Goal: Information Seeking & Learning: Learn about a topic

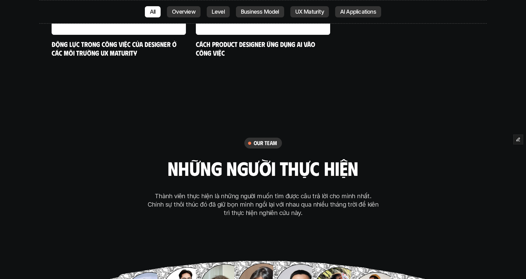
scroll to position [4088, 0]
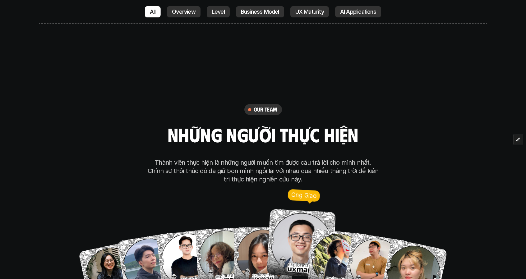
click at [298, 249] on img at bounding box center [301, 243] width 69 height 69
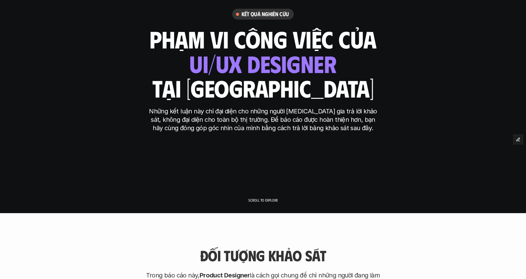
scroll to position [0, 0]
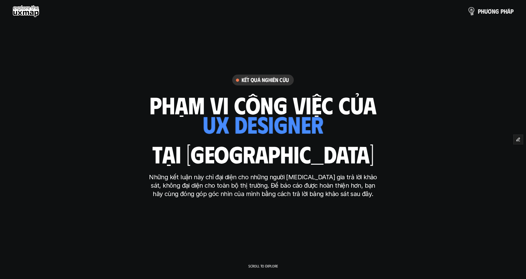
click at [504, 9] on p "p h ư ơ n g p h á p" at bounding box center [496, 11] width 36 height 7
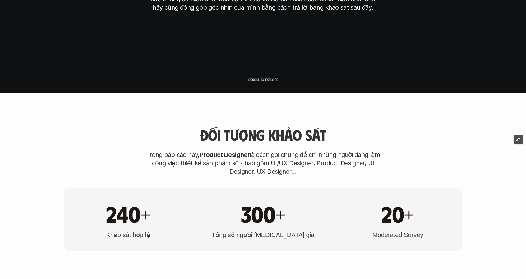
scroll to position [311, 0]
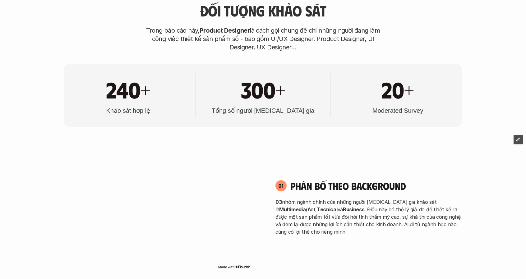
click at [116, 71] on div "240+ Khảo sát hợp lệ 300+ Tổng số người [MEDICAL_DATA] gia 20+ Moderated Survey" at bounding box center [263, 95] width 398 height 63
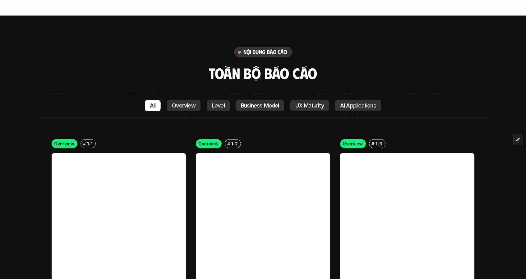
scroll to position [1338, 0]
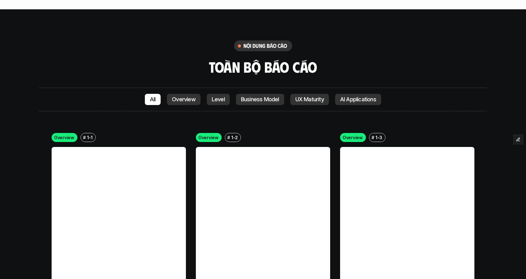
click at [188, 101] on p "Overview" at bounding box center [184, 99] width 24 height 6
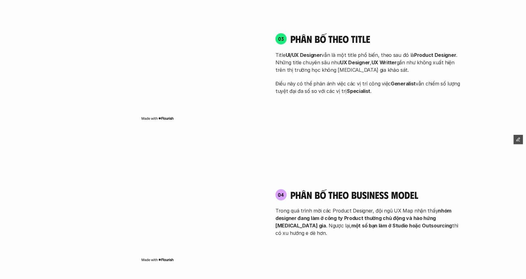
scroll to position [660, 0]
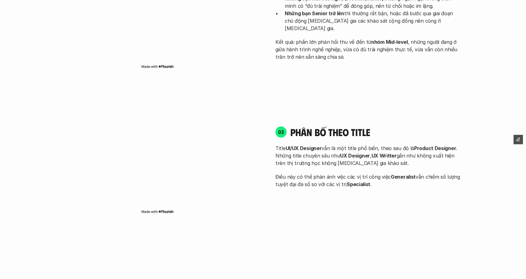
click at [302, 133] on h4 "phân bố theo title" at bounding box center [377, 132] width 172 height 12
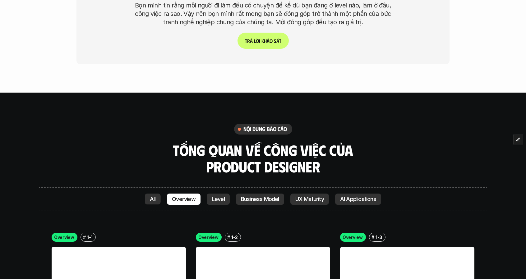
scroll to position [1314, 0]
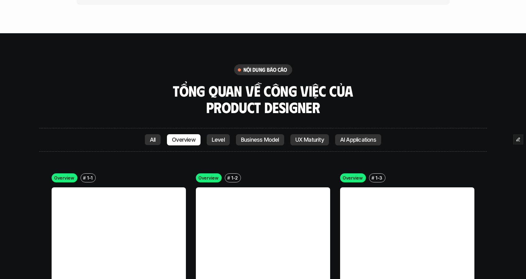
click at [157, 137] on div "All" at bounding box center [153, 139] width 16 height 11
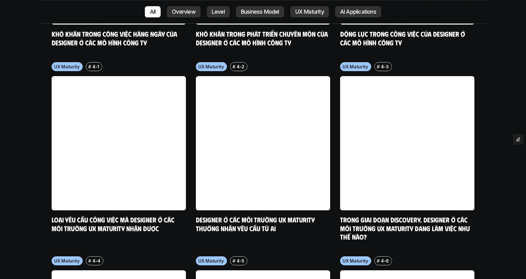
scroll to position [3459, 0]
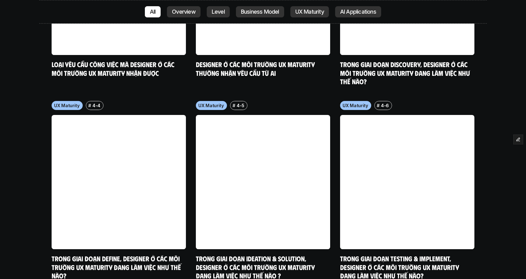
click at [248, 165] on link at bounding box center [263, 182] width 134 height 134
click at [249, 161] on link at bounding box center [263, 182] width 134 height 134
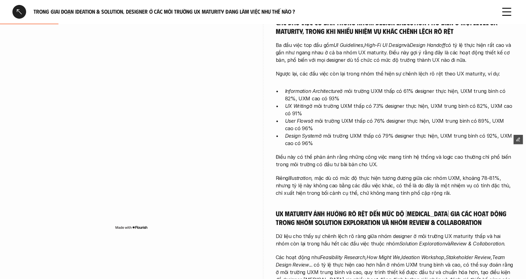
scroll to position [342, 0]
